Goal: Transaction & Acquisition: Download file/media

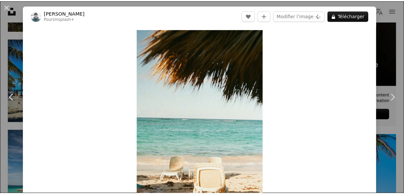
scroll to position [30, 0]
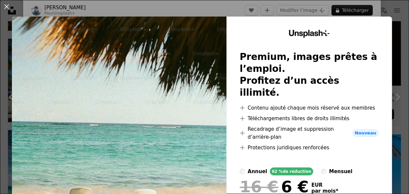
click at [393, 142] on div "An X shape Unsplash+ Premium, images prêtes à l’emploi. Profitez d’un accès ill…" at bounding box center [204, 97] width 409 height 194
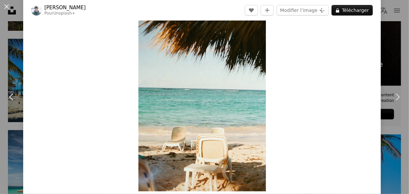
click at [19, 24] on div "An X shape Chevron left Chevron right [PERSON_NAME] Pour Unsplash+ A heart A pl…" at bounding box center [204, 97] width 409 height 194
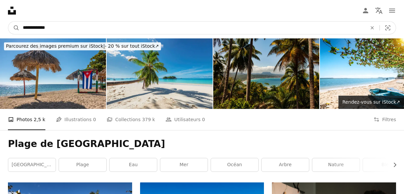
drag, startPoint x: 103, startPoint y: 26, endPoint x: -3, endPoint y: 29, distance: 105.5
type input "**********"
click at [8, 22] on button "A magnifying glass" at bounding box center [13, 28] width 11 height 13
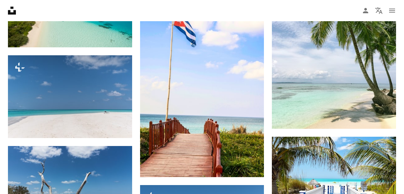
scroll to position [569, 0]
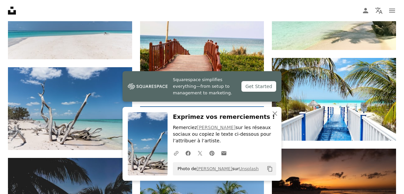
scroll to position [635, 0]
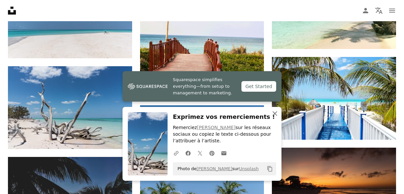
click at [275, 116] on icon "An X shape" at bounding box center [275, 114] width 8 height 8
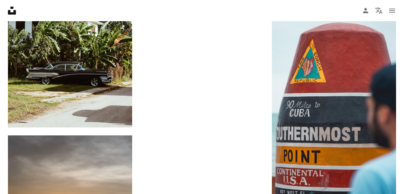
scroll to position [3139, 0]
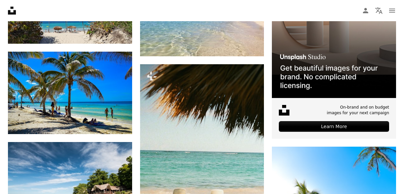
scroll to position [0, 0]
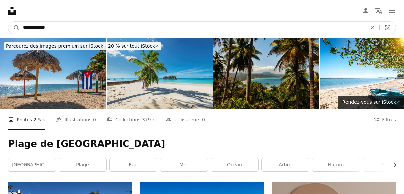
drag, startPoint x: 43, startPoint y: 29, endPoint x: 0, endPoint y: 39, distance: 44.6
type input "****"
click at [8, 22] on button "A magnifying glass" at bounding box center [13, 28] width 11 height 13
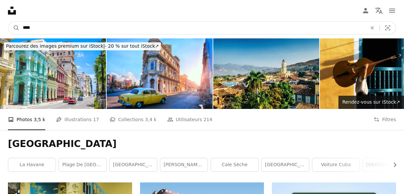
click at [333, 30] on input "****" at bounding box center [193, 28] width 346 height 13
click at [8, 22] on button "A magnifying glass" at bounding box center [13, 28] width 11 height 13
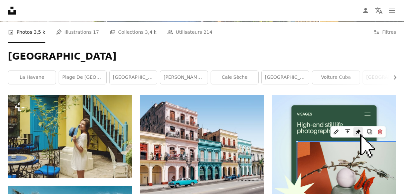
scroll to position [48, 0]
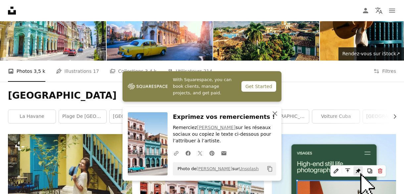
click at [278, 114] on icon "An X shape" at bounding box center [275, 114] width 8 height 8
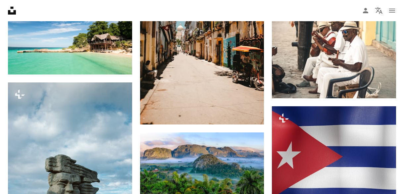
scroll to position [553, 0]
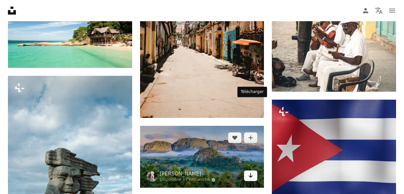
click at [249, 172] on icon "Arrow pointing down" at bounding box center [250, 176] width 5 height 8
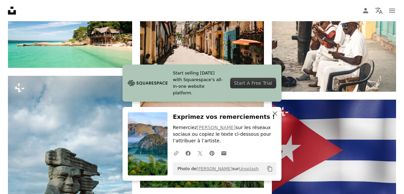
click at [273, 114] on icon "An X shape" at bounding box center [275, 114] width 8 height 8
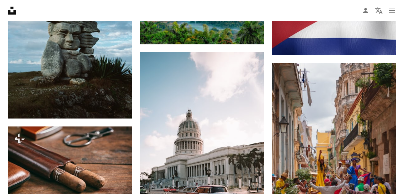
scroll to position [694, 0]
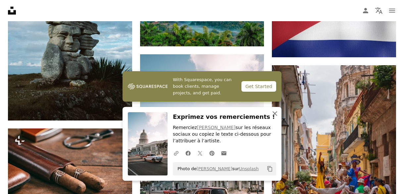
click at [274, 114] on icon "button" at bounding box center [275, 113] width 5 height 5
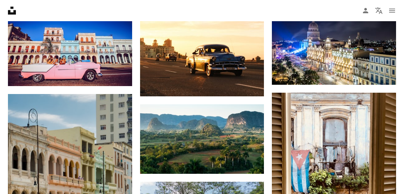
scroll to position [2007, 0]
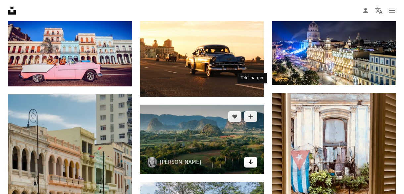
click at [250, 160] on icon "Télécharger" at bounding box center [251, 162] width 4 height 5
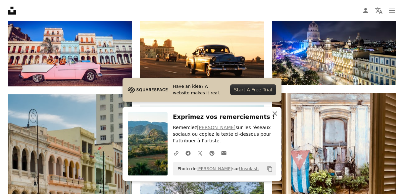
click at [274, 115] on icon "An X shape" at bounding box center [275, 114] width 8 height 8
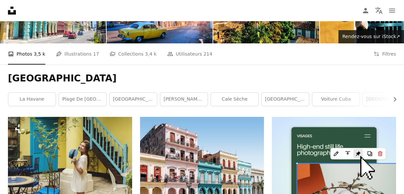
scroll to position [0, 0]
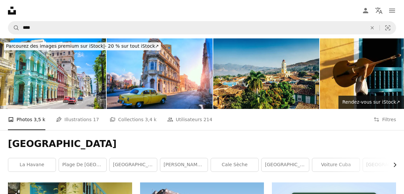
click at [396, 162] on icon "Chevron right" at bounding box center [395, 165] width 7 height 7
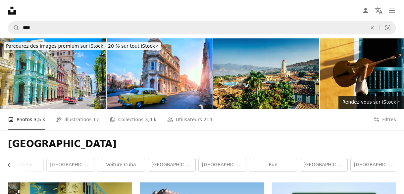
scroll to position [0, 217]
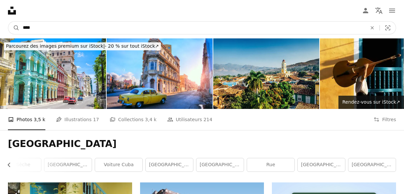
click at [149, 28] on input "****" at bounding box center [193, 28] width 346 height 13
type input "**********"
click at [8, 22] on button "A magnifying glass" at bounding box center [13, 28] width 11 height 13
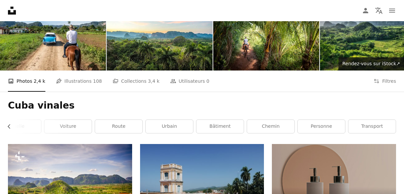
scroll to position [38, 0]
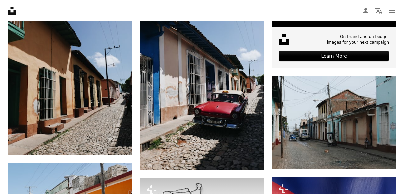
scroll to position [267, 0]
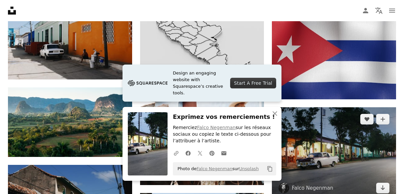
scroll to position [457, 0]
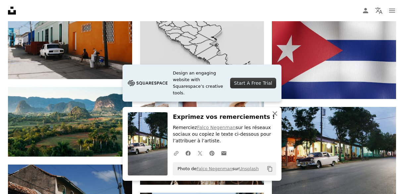
click at [275, 116] on icon "An X shape" at bounding box center [275, 114] width 8 height 8
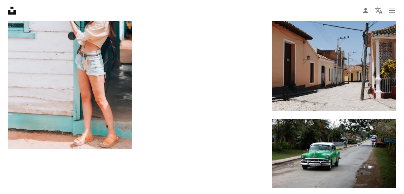
scroll to position [861, 0]
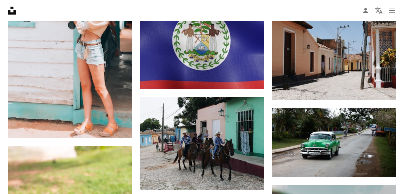
scroll to position [837, 0]
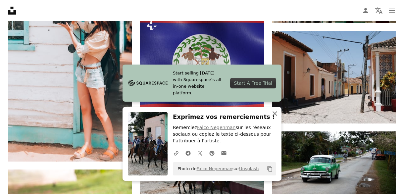
click at [276, 114] on icon "button" at bounding box center [275, 113] width 5 height 5
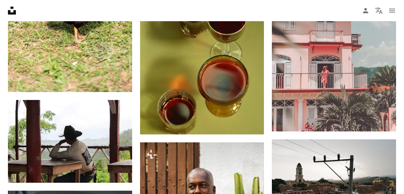
scroll to position [1100, 0]
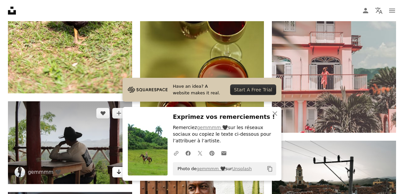
click at [117, 168] on icon "Arrow pointing down" at bounding box center [118, 172] width 5 height 8
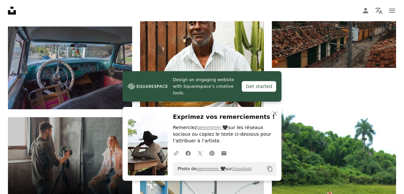
scroll to position [1263, 0]
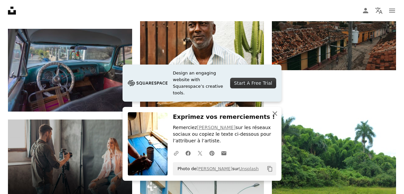
click at [273, 117] on icon "An X shape" at bounding box center [275, 114] width 8 height 8
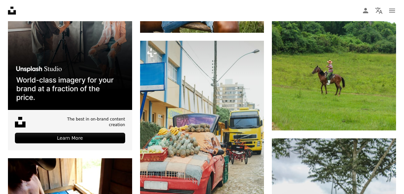
scroll to position [1496, 0]
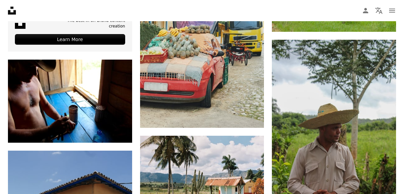
click at [399, 68] on div "Plus sign for Unsplash+ A heart A plus sign Getty Images Pour Unsplash+ A lock …" at bounding box center [202, 63] width 404 height 2753
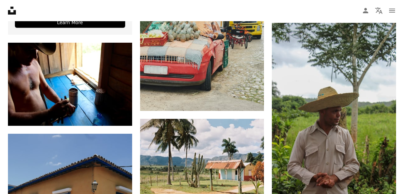
scroll to position [1529, 0]
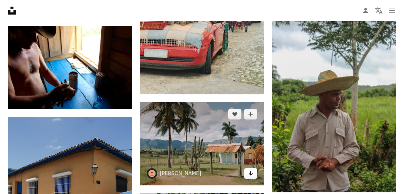
click at [251, 171] on icon "Télécharger" at bounding box center [251, 173] width 4 height 5
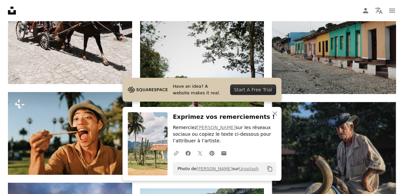
scroll to position [1737, 0]
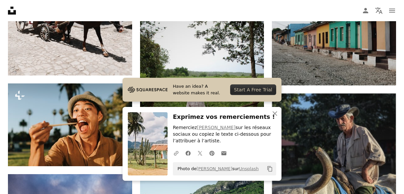
click at [398, 146] on div "Plus sign for Unsplash+ A heart A plus sign Getty Images Pour Unsplash+ A lock …" at bounding box center [202, 196] width 404 height 3501
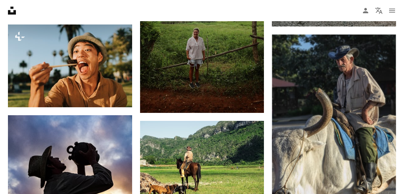
scroll to position [1795, 0]
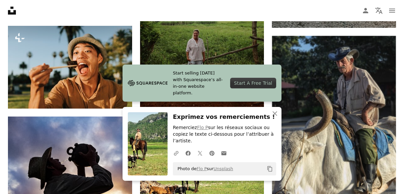
click at [398, 153] on div "Plus sign for Unsplash+ A heart A plus sign Getty Images Pour Unsplash+ A lock …" at bounding box center [202, 138] width 404 height 3501
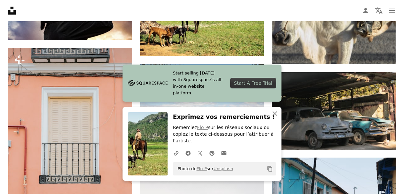
scroll to position [1955, 0]
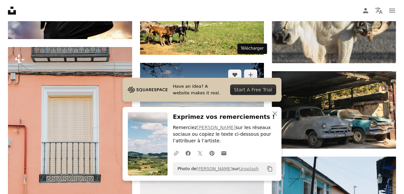
click at [248, 129] on link "Arrow pointing down" at bounding box center [250, 134] width 13 height 11
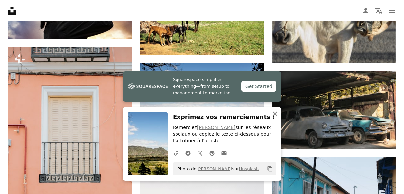
click at [276, 114] on icon "An X shape" at bounding box center [275, 114] width 8 height 8
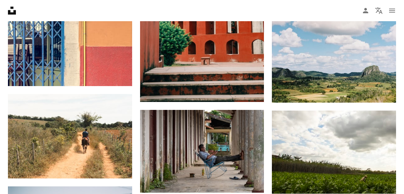
scroll to position [2179, 0]
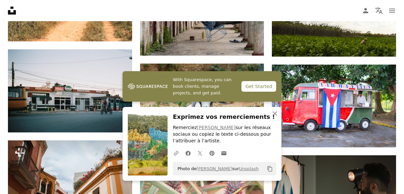
scroll to position [2349, 0]
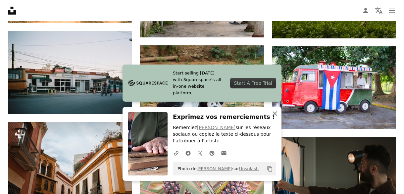
click at [276, 112] on icon "button" at bounding box center [275, 113] width 5 height 5
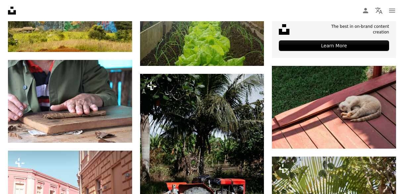
scroll to position [2604, 0]
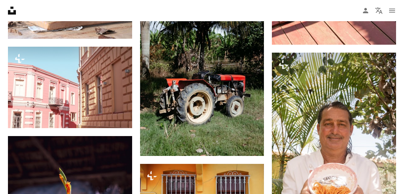
scroll to position [2697, 0]
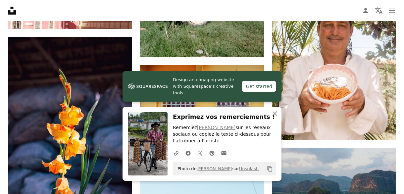
scroll to position [2810, 0]
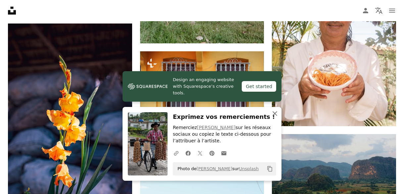
click at [275, 114] on icon "button" at bounding box center [275, 113] width 5 height 5
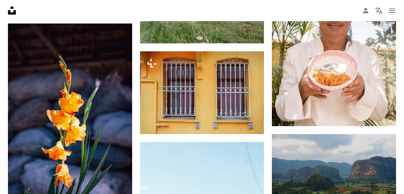
scroll to position [2851, 0]
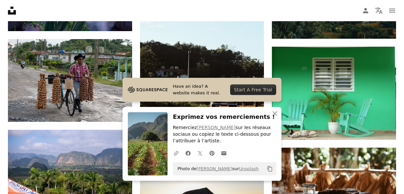
scroll to position [2988, 0]
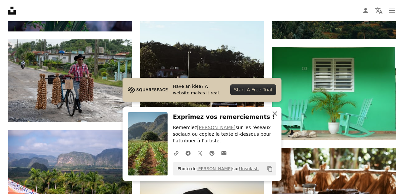
click at [276, 116] on icon "An X shape" at bounding box center [275, 114] width 8 height 8
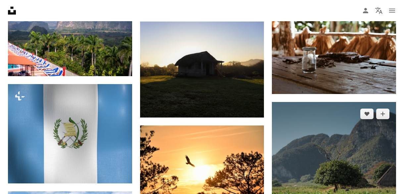
scroll to position [3125, 0]
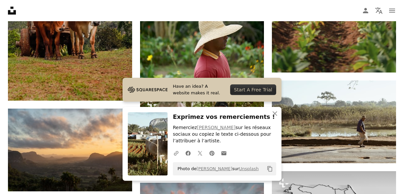
scroll to position [3342, 0]
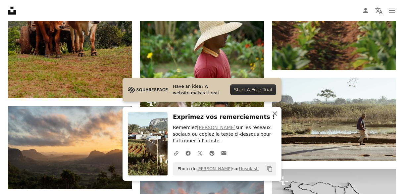
click at [275, 114] on icon "button" at bounding box center [275, 113] width 5 height 5
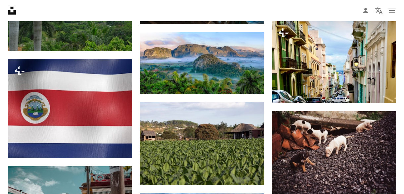
scroll to position [3672, 0]
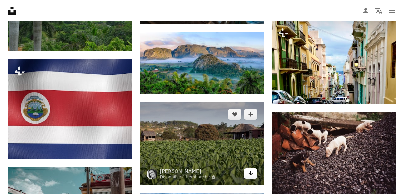
click at [253, 169] on icon "Arrow pointing down" at bounding box center [250, 173] width 5 height 8
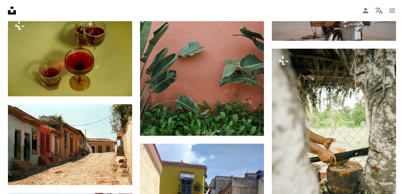
scroll to position [4010, 0]
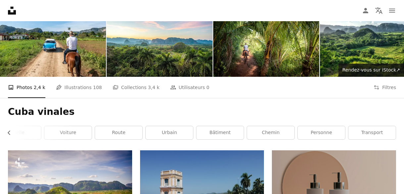
scroll to position [0, 0]
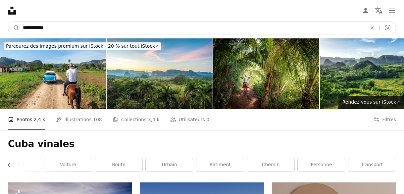
drag, startPoint x: 34, startPoint y: 27, endPoint x: 58, endPoint y: 27, distance: 23.9
click at [58, 27] on input "**********" at bounding box center [193, 28] width 346 height 13
type input "*********"
click button "A magnifying glass" at bounding box center [13, 28] width 11 height 13
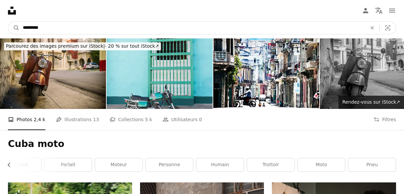
drag, startPoint x: 33, startPoint y: 28, endPoint x: 60, endPoint y: 27, distance: 27.2
click at [60, 27] on input "*********" at bounding box center [193, 28] width 346 height 13
type input "**********"
click button "A magnifying glass" at bounding box center [13, 28] width 11 height 13
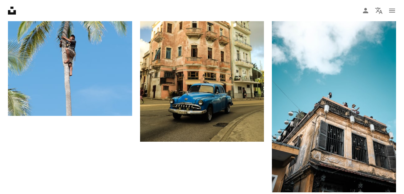
scroll to position [1187, 0]
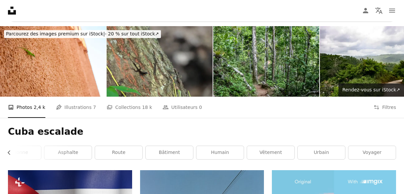
scroll to position [0, 0]
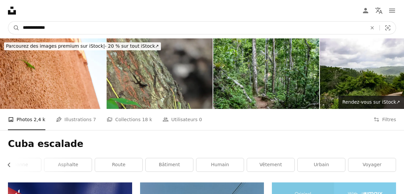
drag, startPoint x: 33, startPoint y: 27, endPoint x: -2, endPoint y: 25, distance: 35.2
type input "********"
click at [8, 22] on button "A magnifying glass" at bounding box center [13, 28] width 11 height 13
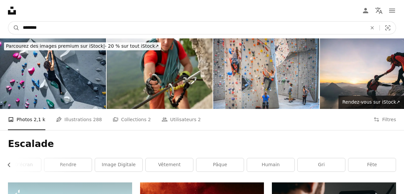
click at [46, 30] on input "********" at bounding box center [193, 28] width 346 height 13
type input "********"
click at [8, 22] on button "A magnifying glass" at bounding box center [13, 28] width 11 height 13
click at [313, 29] on input "********" at bounding box center [193, 28] width 346 height 13
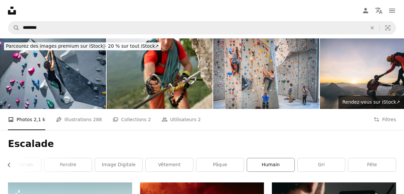
click at [276, 158] on link "humain" at bounding box center [270, 164] width 47 height 13
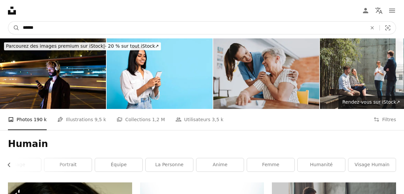
click at [104, 26] on input "******" at bounding box center [193, 28] width 346 height 13
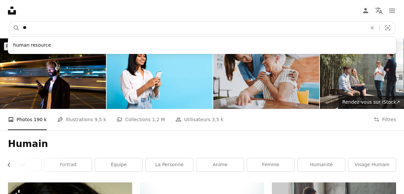
type input "*"
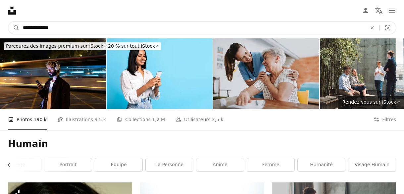
type input "**********"
click at [8, 22] on button "A magnifying glass" at bounding box center [13, 28] width 11 height 13
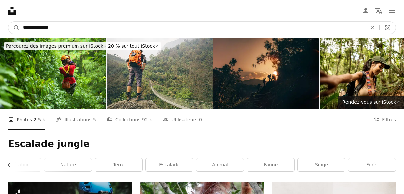
drag, startPoint x: 40, startPoint y: 27, endPoint x: 89, endPoint y: 26, distance: 48.7
click at [89, 26] on input "**********" at bounding box center [193, 28] width 346 height 13
type input "**********"
click at [8, 22] on button "A magnifying glass" at bounding box center [13, 28] width 11 height 13
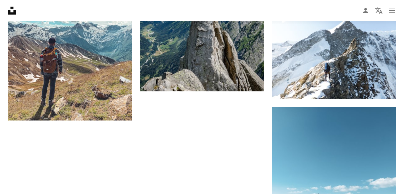
scroll to position [931, 0]
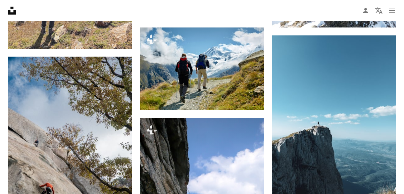
scroll to position [1002, 0]
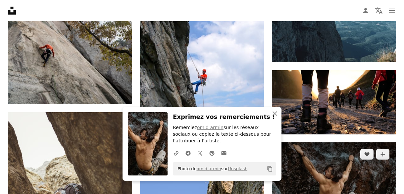
scroll to position [1141, 0]
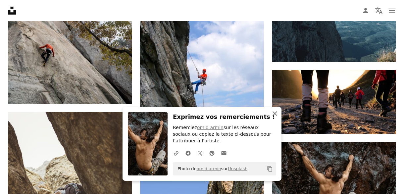
click at [274, 114] on icon "An X shape" at bounding box center [275, 114] width 8 height 8
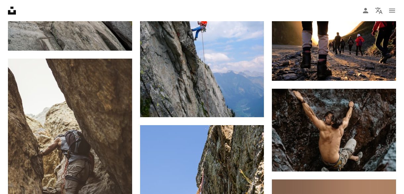
scroll to position [1194, 0]
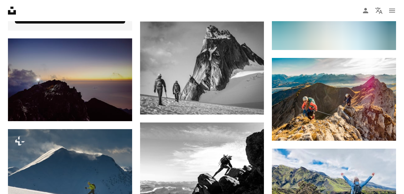
scroll to position [1581, 0]
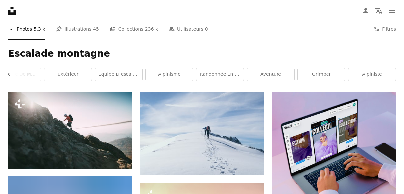
scroll to position [0, 0]
